Goal: Transaction & Acquisition: Purchase product/service

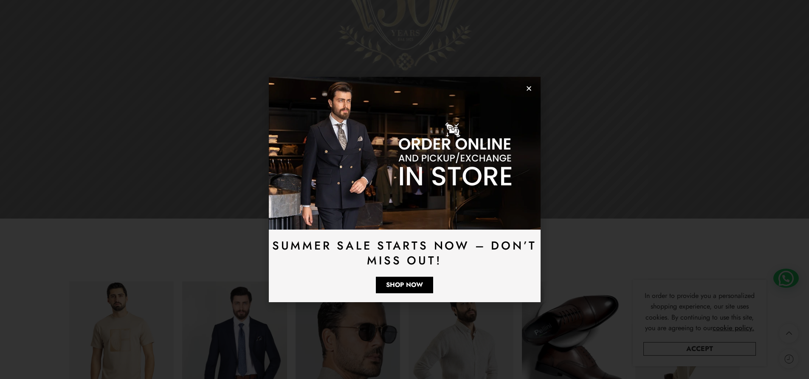
click at [528, 89] on use "Close" at bounding box center [529, 88] width 5 height 5
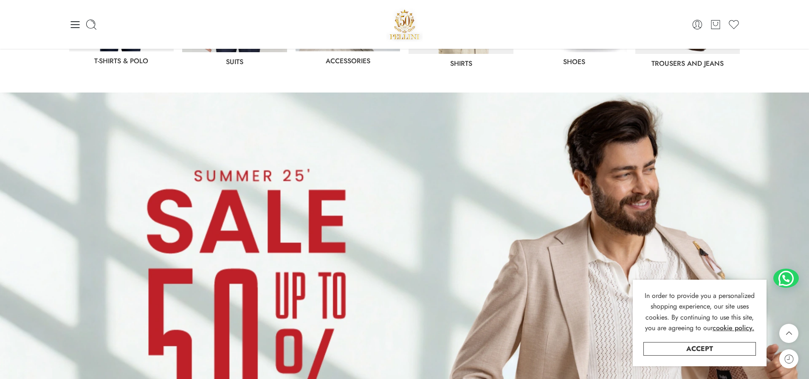
scroll to position [722, 0]
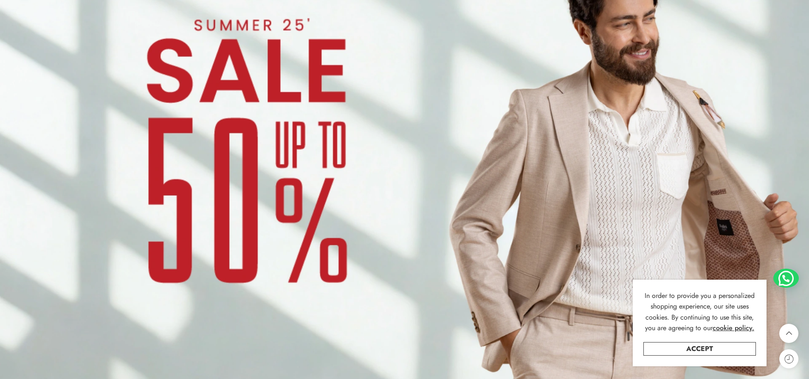
click at [251, 138] on img at bounding box center [404, 169] width 809 height 455
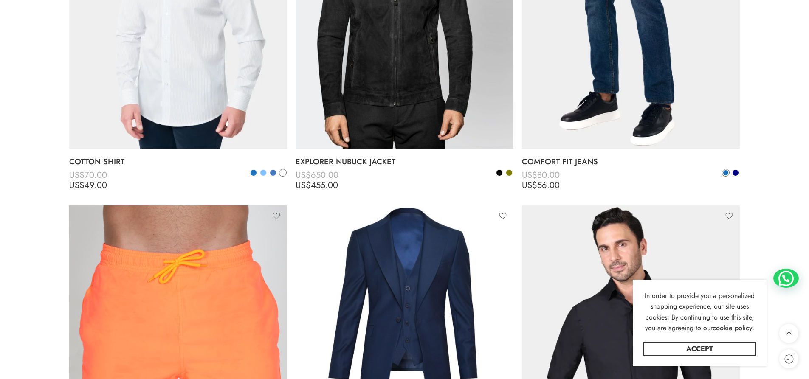
scroll to position [6711, 0]
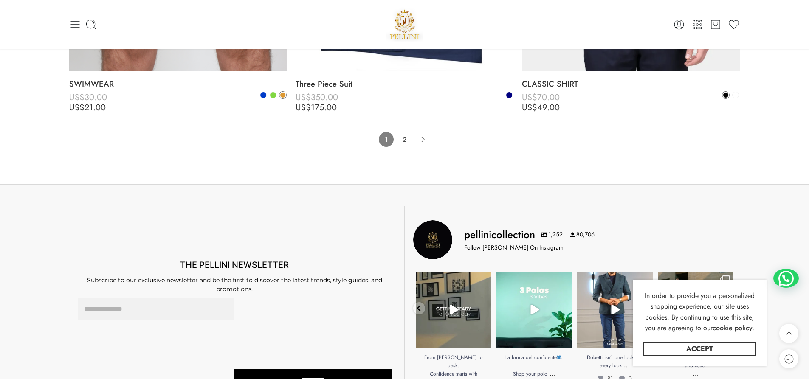
click at [426, 141] on icon "Product Pagination" at bounding box center [422, 139] width 15 height 15
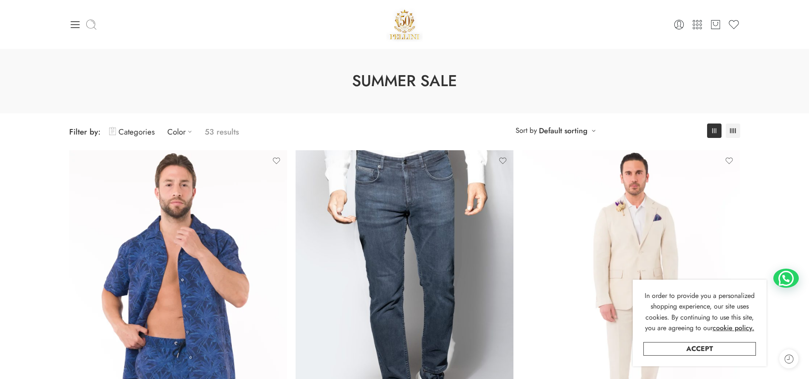
click at [94, 23] on icon at bounding box center [91, 21] width 3 height 3
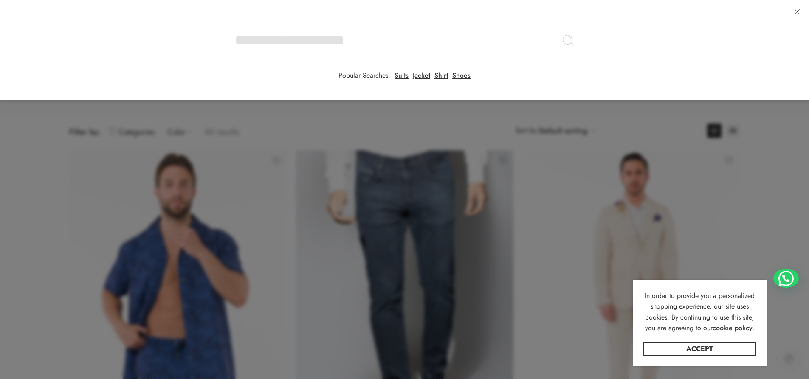
click at [235, 25] on input "Search here" at bounding box center [405, 40] width 340 height 30
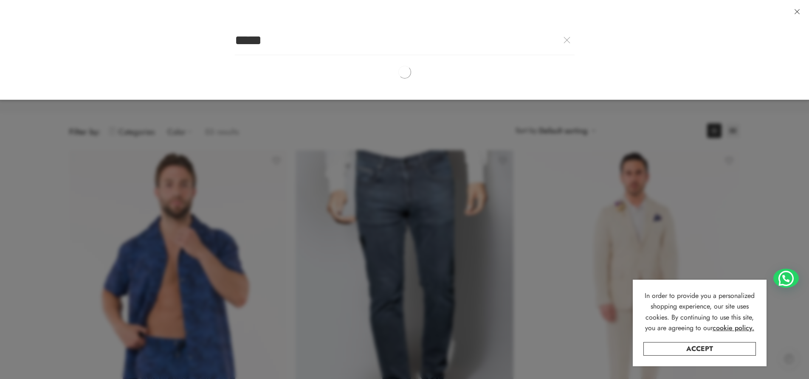
type input "*****"
click button "Search" at bounding box center [0, 0] width 0 height 0
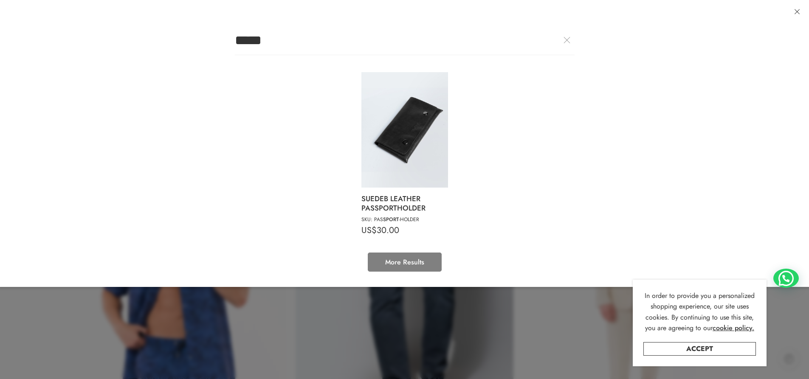
drag, startPoint x: 566, startPoint y: 38, endPoint x: 557, endPoint y: 50, distance: 14.5
click at [566, 39] on link at bounding box center [566, 40] width 15 height 15
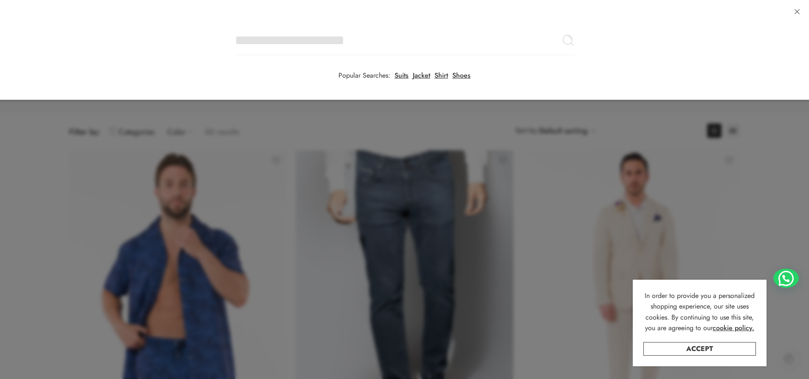
click at [444, 233] on div at bounding box center [404, 189] width 809 height 379
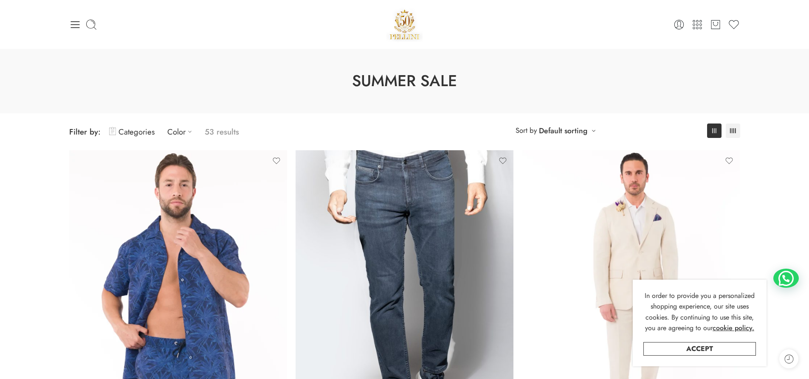
click at [78, 27] on icon at bounding box center [75, 25] width 12 height 12
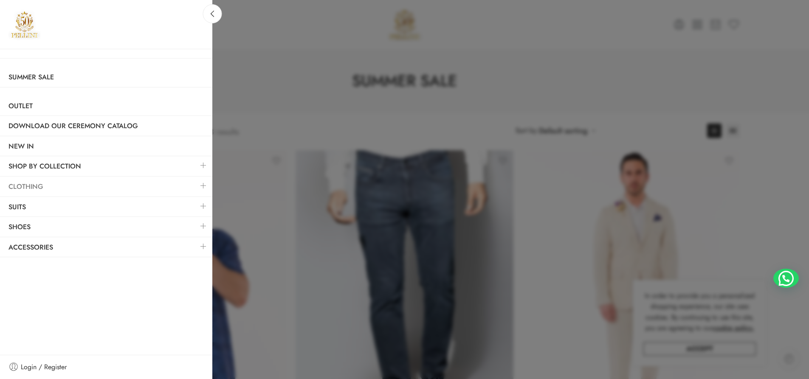
click at [28, 185] on link "Clothing" at bounding box center [106, 187] width 212 height 20
click at [204, 184] on link at bounding box center [204, 186] width 18 height 18
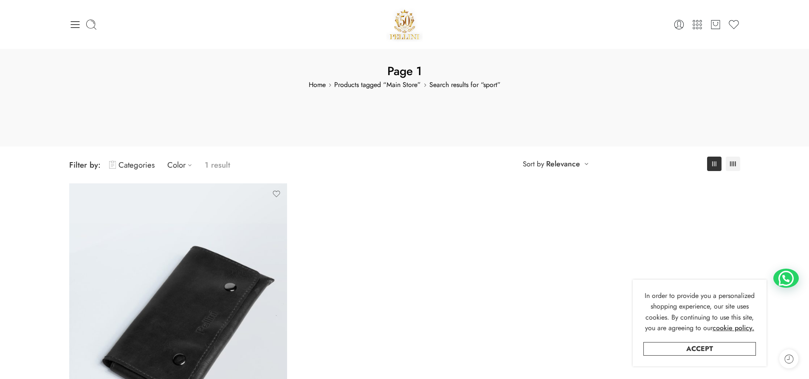
scroll to position [212, 0]
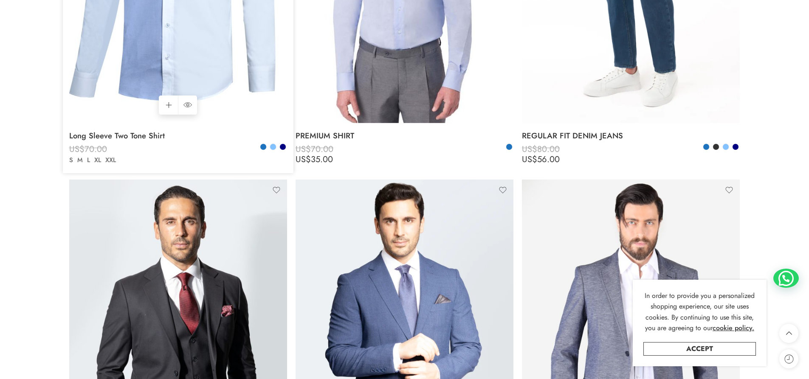
scroll to position [1742, 0]
